Goal: Communication & Community: Answer question/provide support

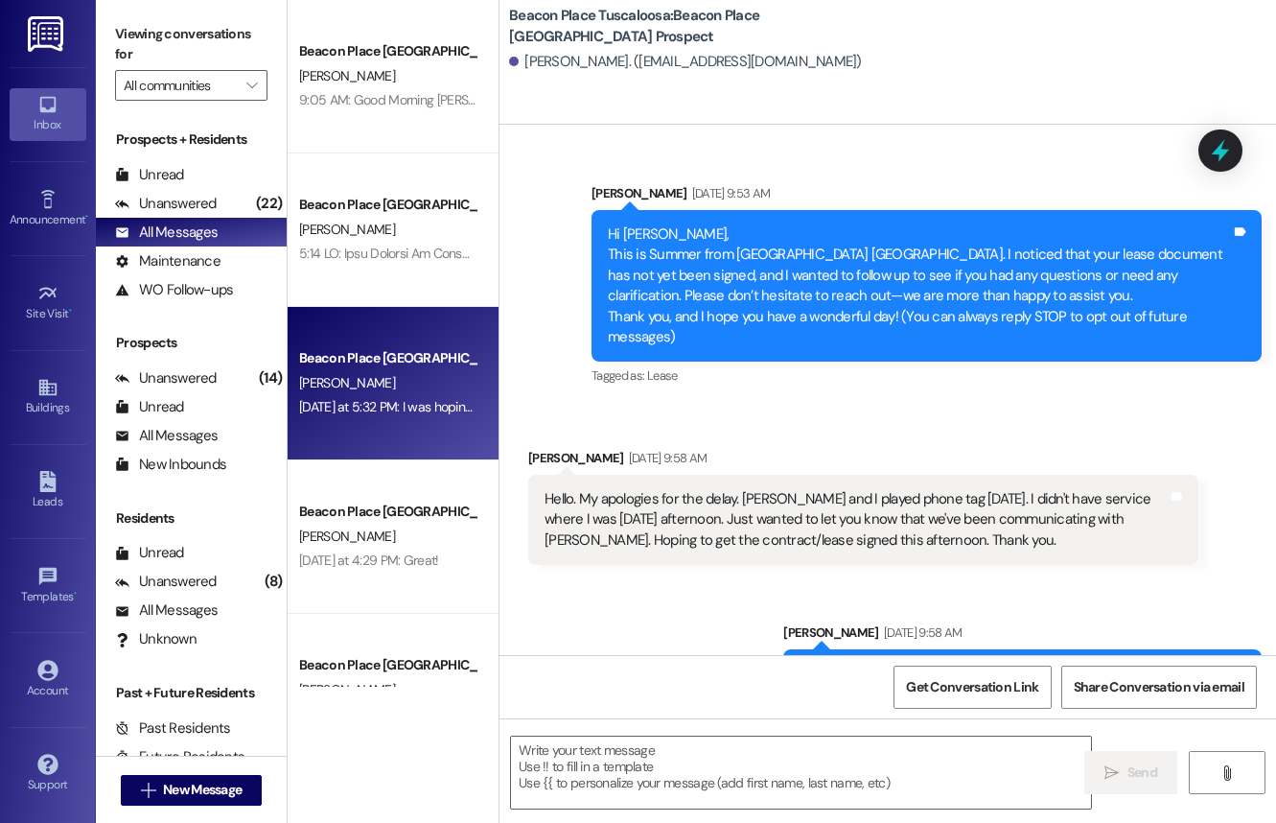
scroll to position [1351, 0]
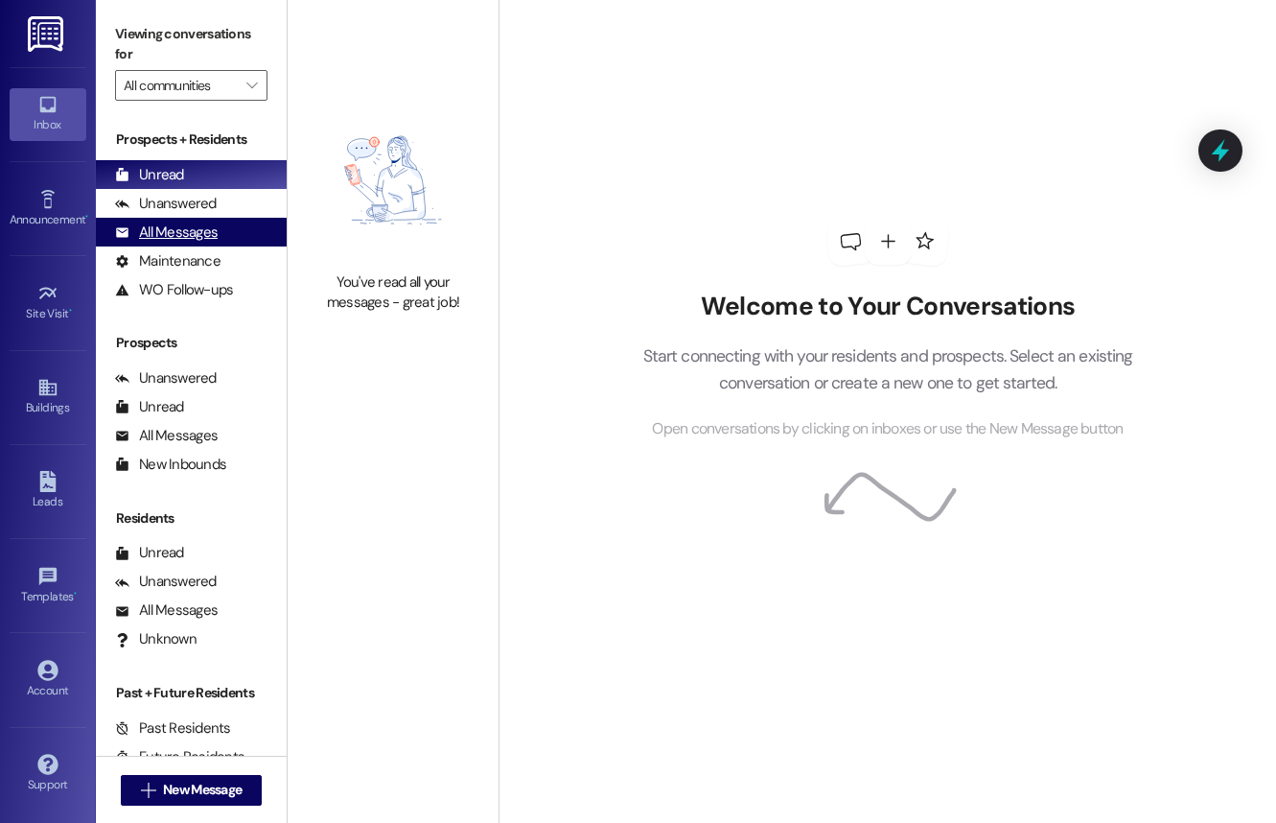
click at [175, 225] on div "All Messages" at bounding box center [166, 232] width 103 height 20
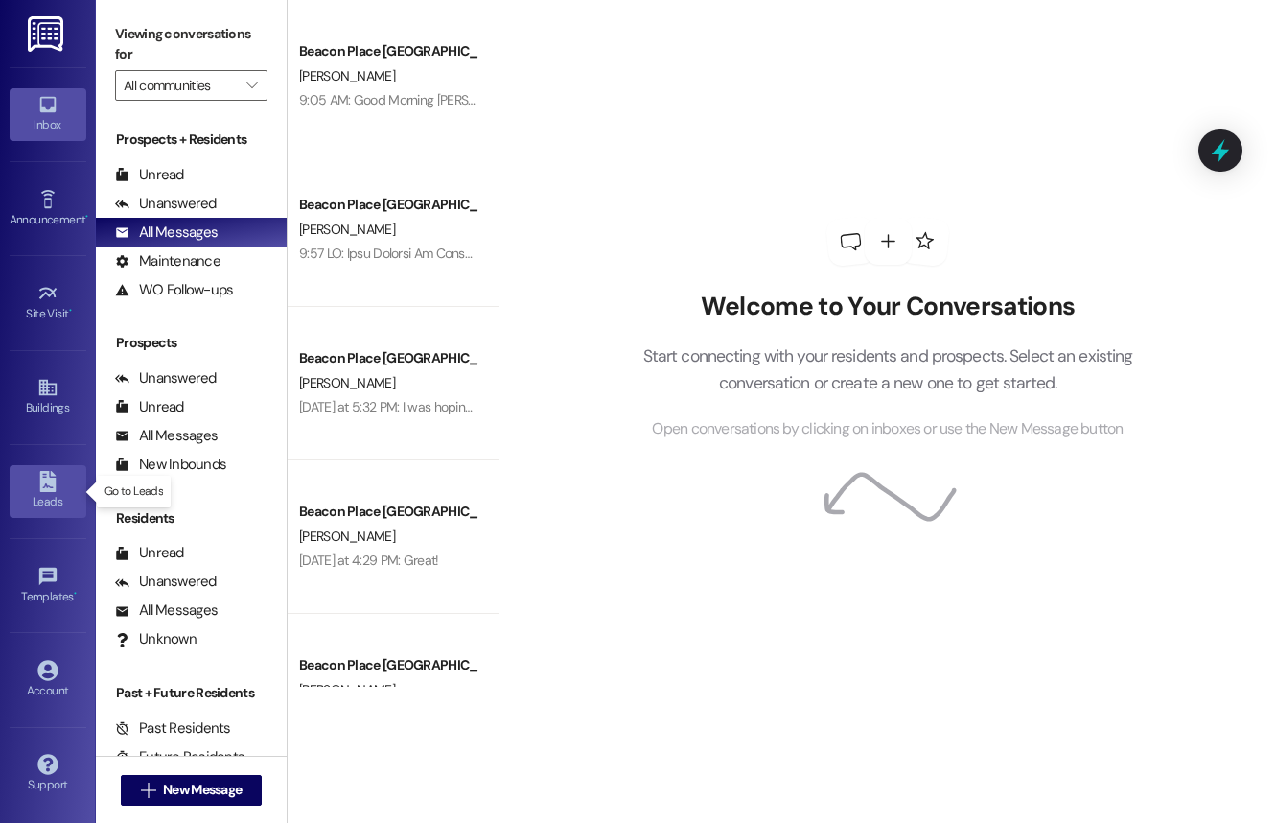
click at [47, 495] on div "Leads" at bounding box center [48, 501] width 96 height 19
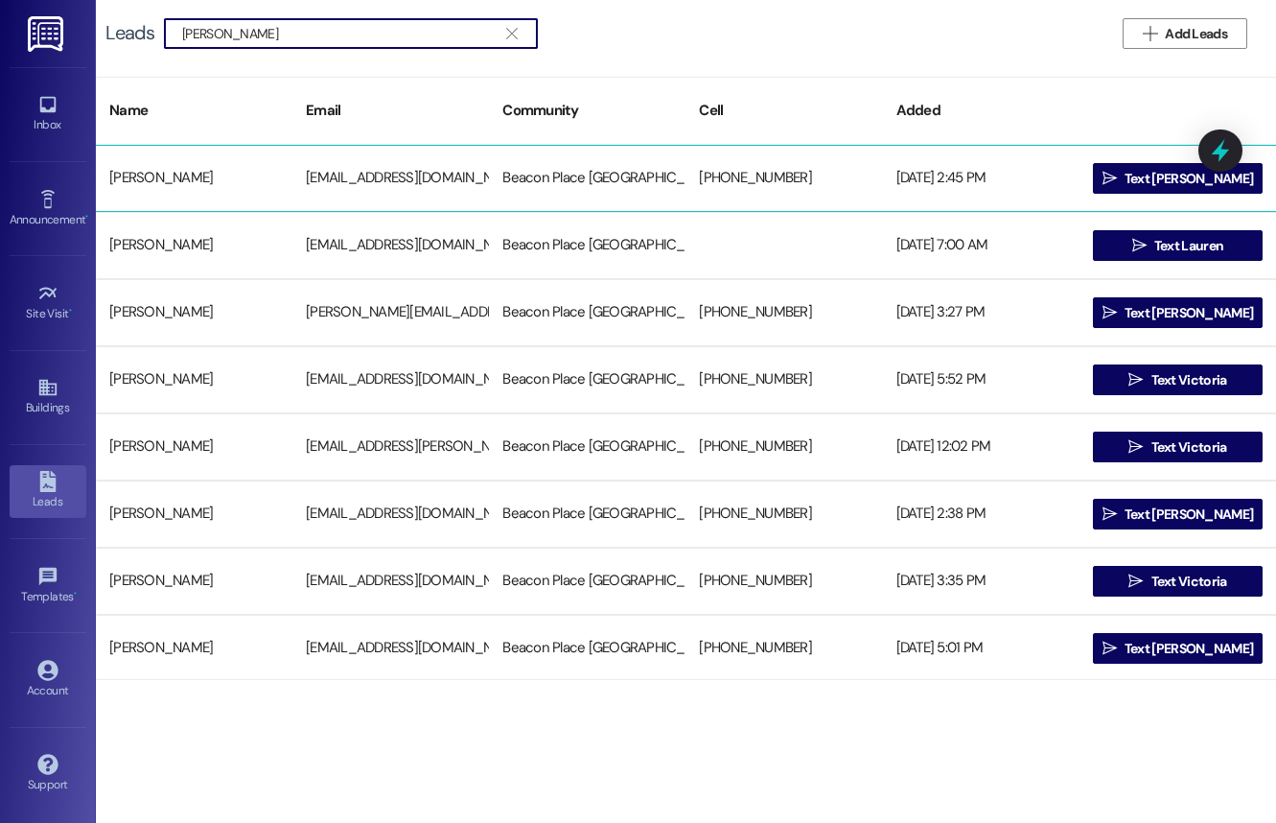
type input "[PERSON_NAME]"
click at [153, 175] on div "[PERSON_NAME]" at bounding box center [194, 178] width 197 height 38
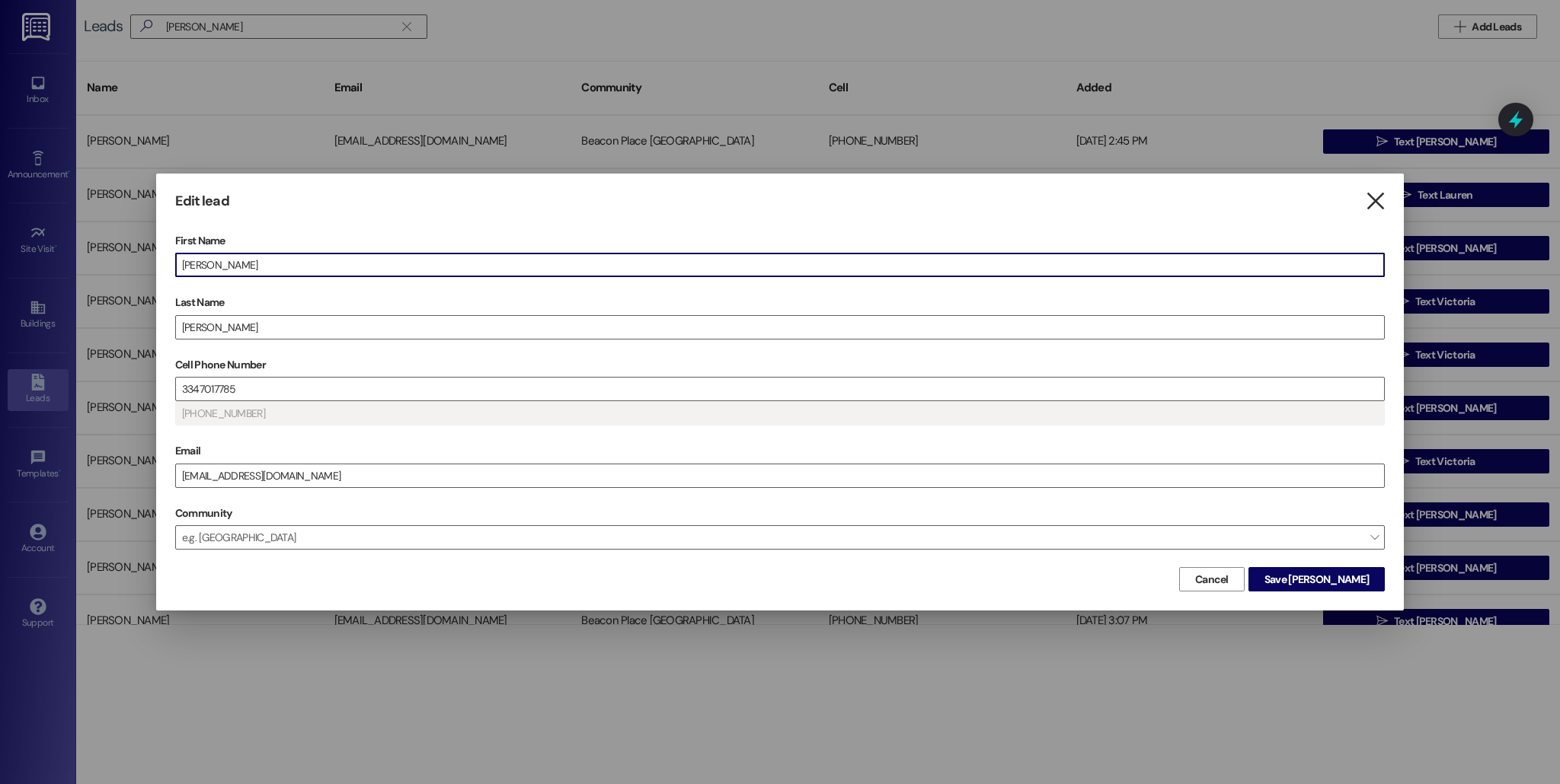
click at [1013, 204] on icon "" at bounding box center [1376, 202] width 21 height 16
